Goal: Transaction & Acquisition: Purchase product/service

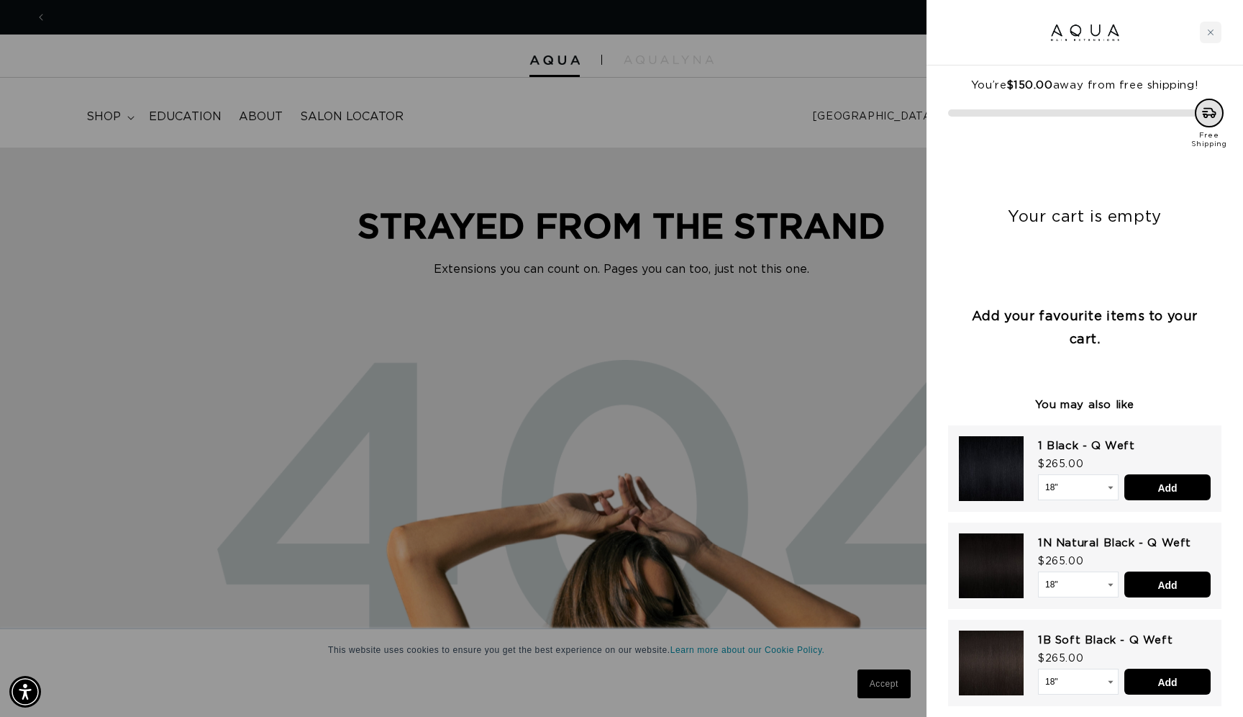
scroll to position [0, 2282]
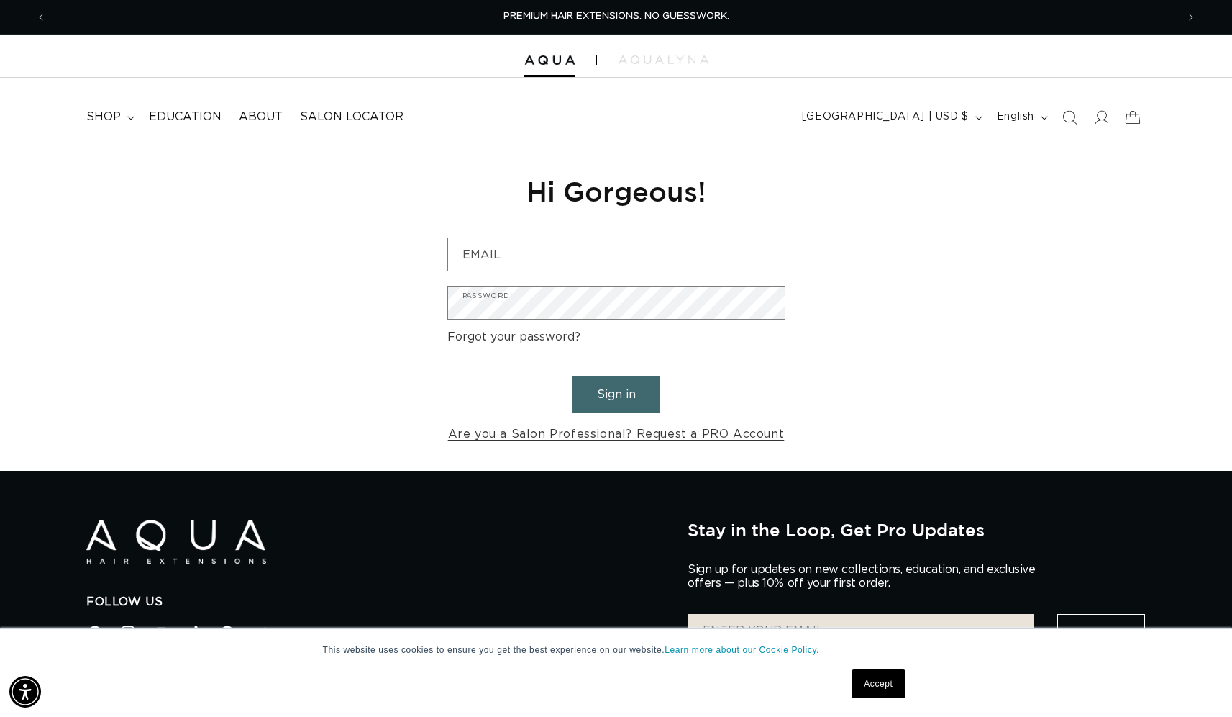
scroll to position [0, 2260]
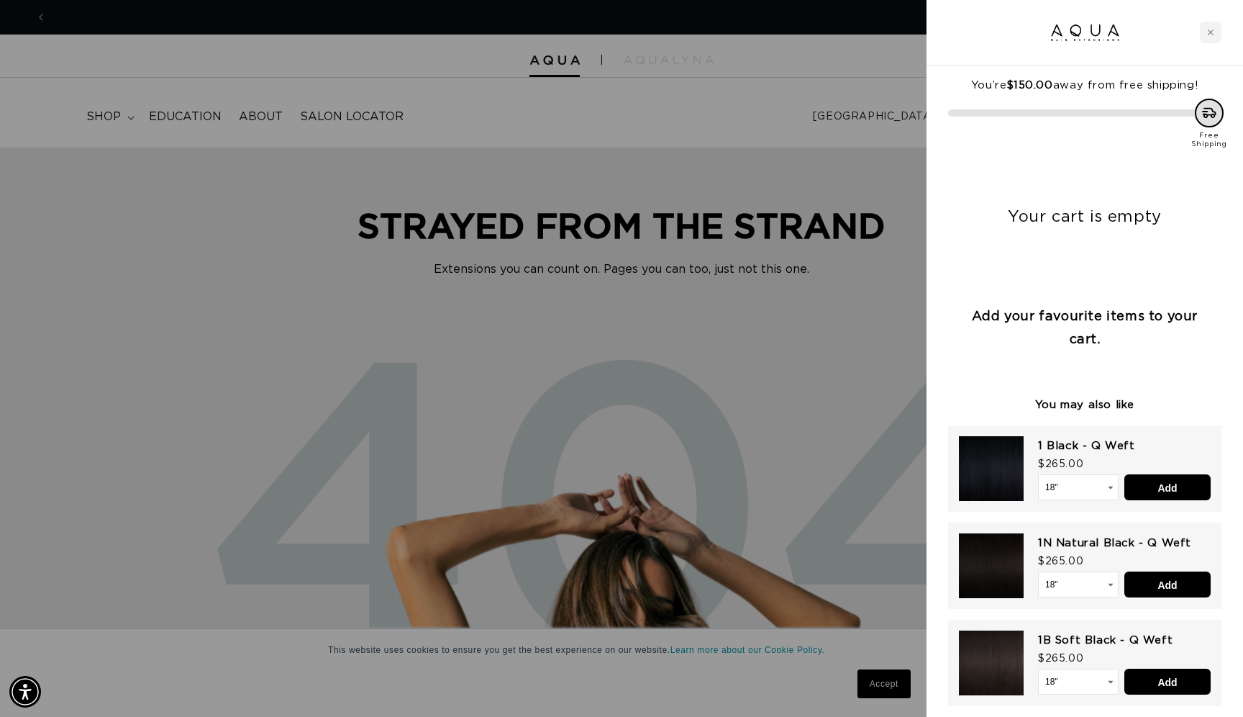
scroll to position [0, 2282]
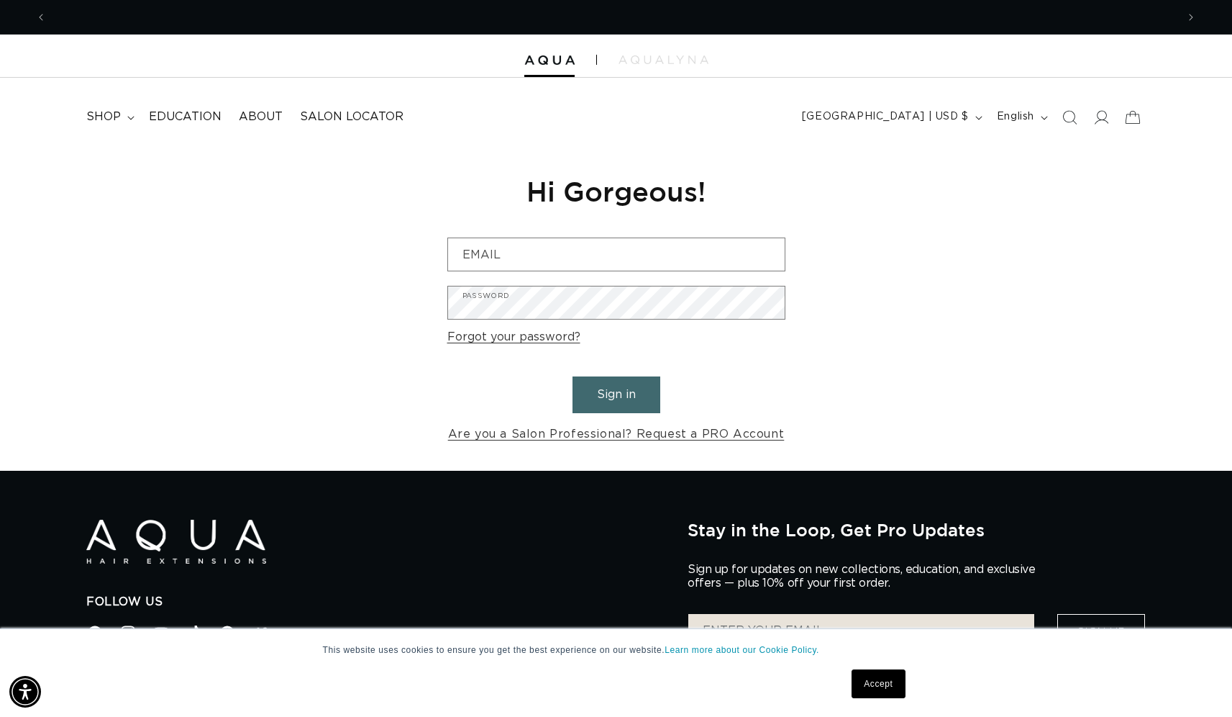
scroll to position [0, 2260]
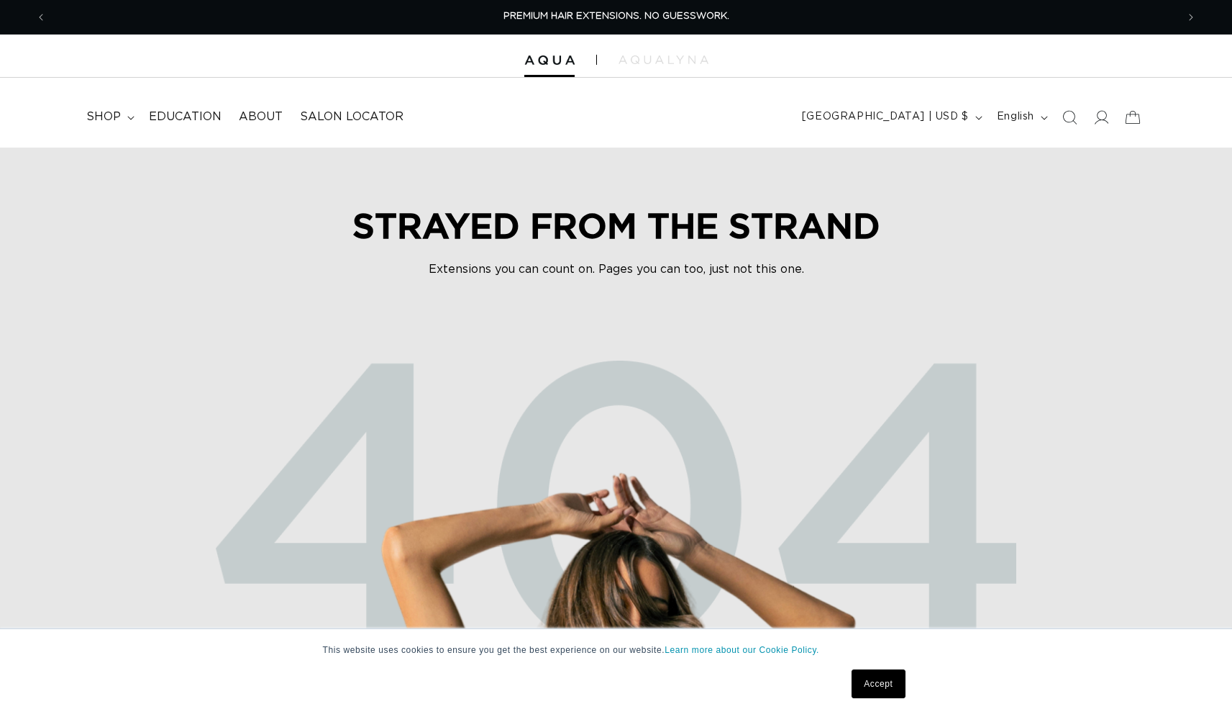
scroll to position [0, 1130]
